Goal: Task Accomplishment & Management: Manage account settings

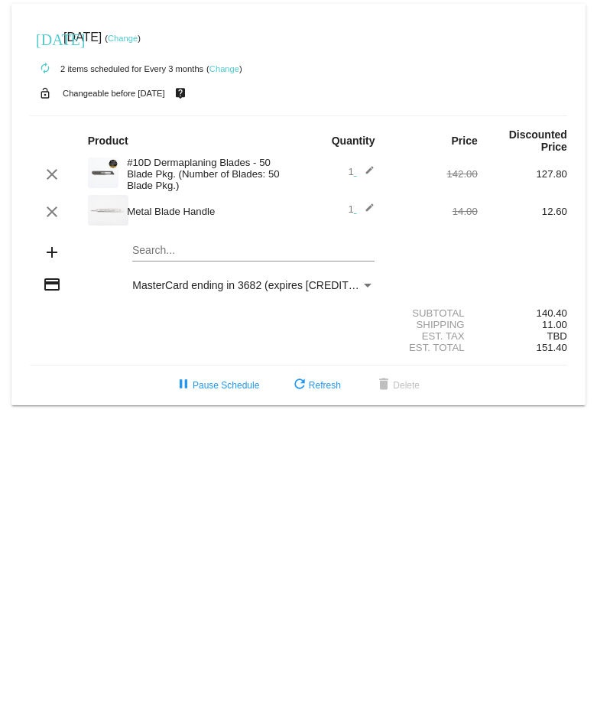
click at [368, 202] on mat-icon "edit" at bounding box center [365, 211] width 18 height 18
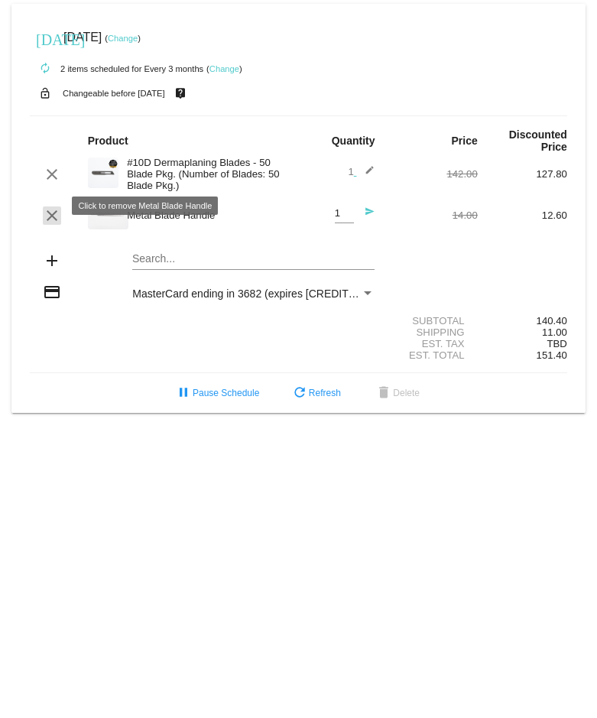
click at [57, 209] on mat-icon "clear" at bounding box center [52, 215] width 18 height 18
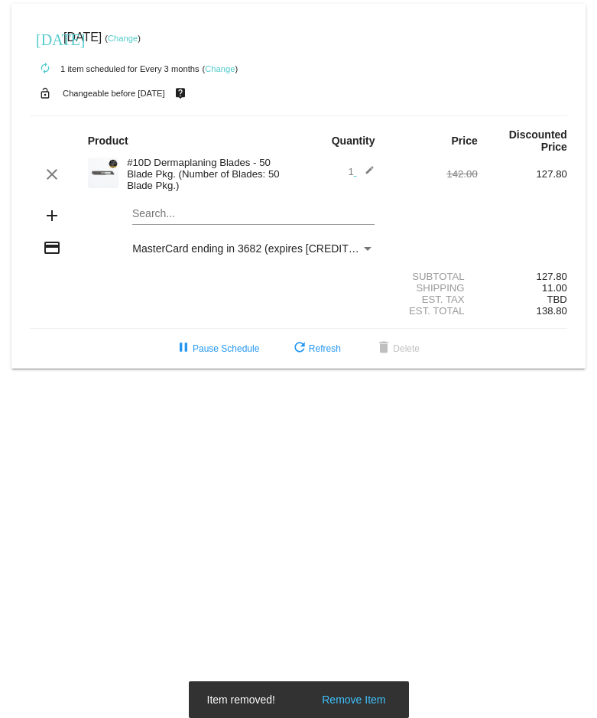
click at [177, 208] on mat-card "today Oct 24 2025 ( Change ) autorenew 1 item scheduled for Every 3 months ( Ch…" at bounding box center [298, 186] width 574 height 364
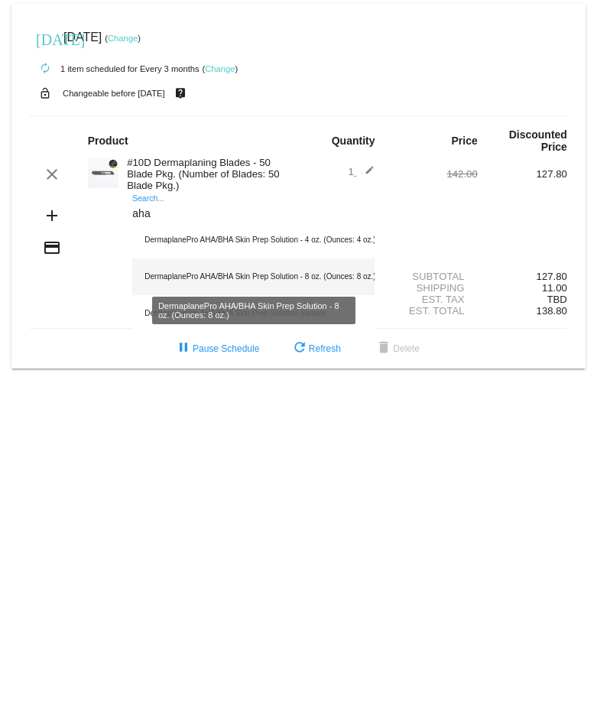
type input "aha"
click at [269, 277] on div "DermaplanePro AHA/BHA Skin Prep Solution - 8 oz. (Ounces: 8 oz.)" at bounding box center [253, 276] width 242 height 37
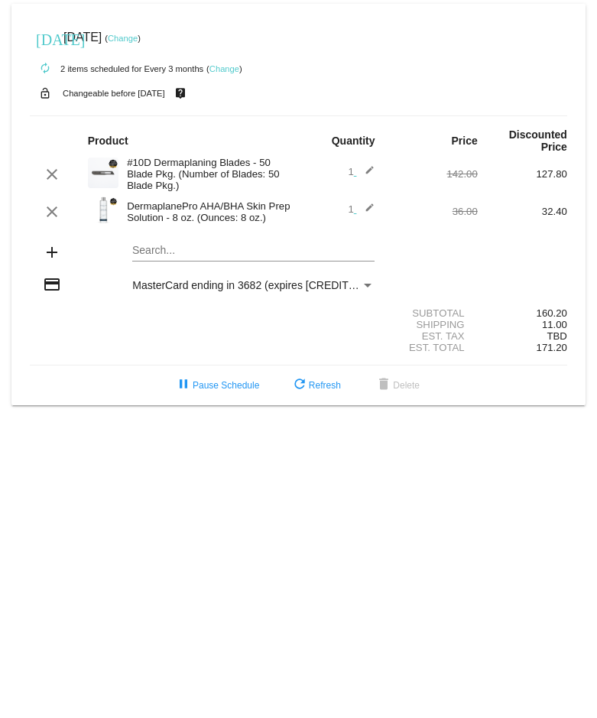
click at [314, 307] on div "Subtotal 160.20" at bounding box center [298, 312] width 537 height 11
click at [328, 443] on body "today Oct 24 2025 ( Change ) autorenew 2 items scheduled for Every 3 months ( C…" at bounding box center [298, 359] width 597 height 718
